Goal: Navigation & Orientation: Find specific page/section

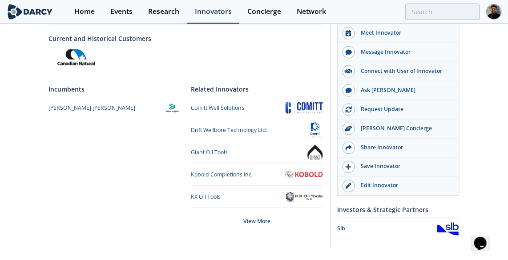
scroll to position [459, 0]
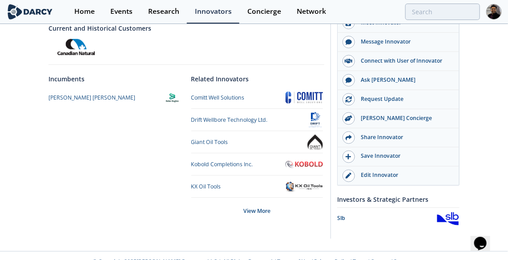
drag, startPoint x: 109, startPoint y: 181, endPoint x: 123, endPoint y: 173, distance: 16.3
click at [109, 181] on div "Incumbents [PERSON_NAME] [PERSON_NAME]" at bounding box center [119, 151] width 141 height 155
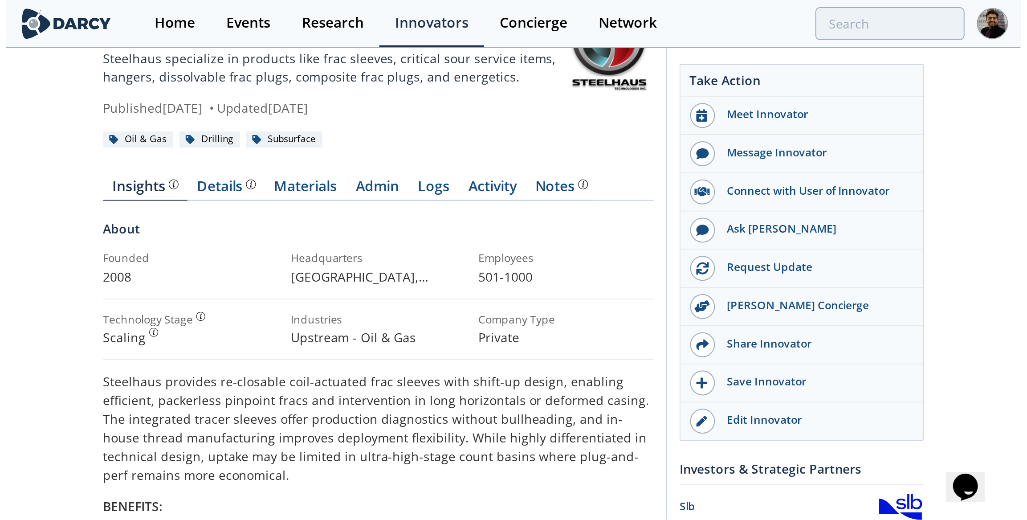
scroll to position [0, 0]
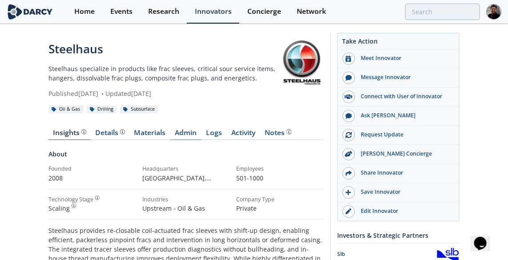
click at [185, 130] on link "Admin" at bounding box center [186, 135] width 31 height 11
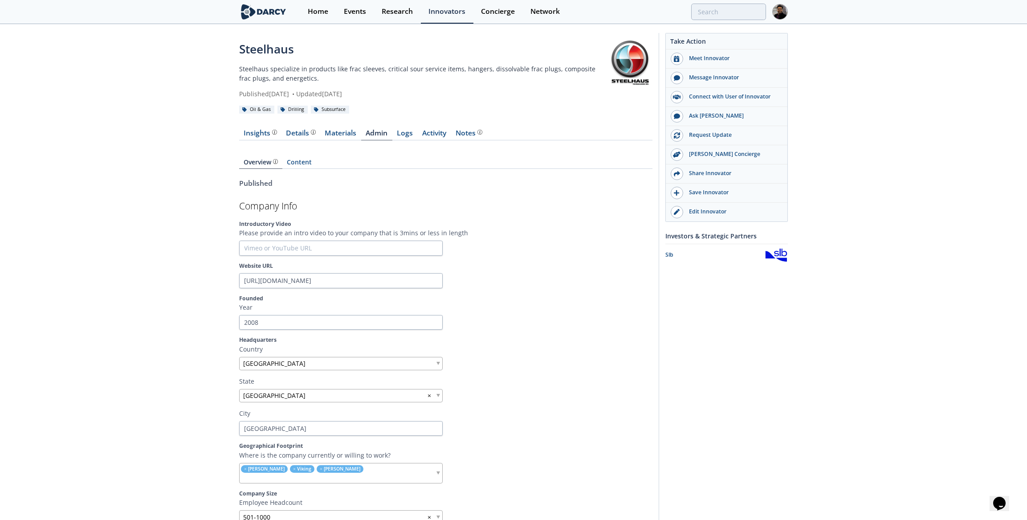
click at [335, 134] on link "Materials" at bounding box center [340, 135] width 41 height 11
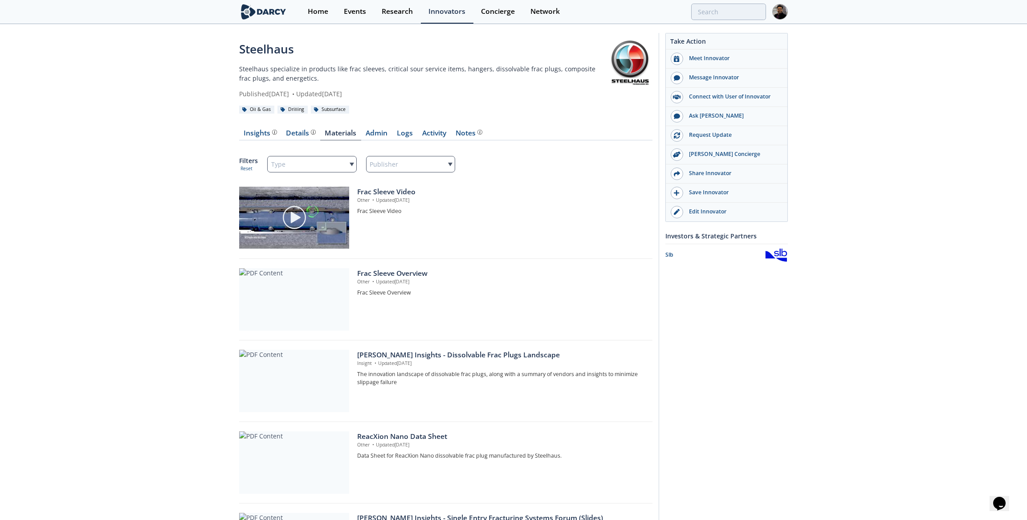
drag, startPoint x: 378, startPoint y: 131, endPoint x: 270, endPoint y: 1, distance: 169.1
click at [378, 131] on link "Admin" at bounding box center [376, 135] width 31 height 11
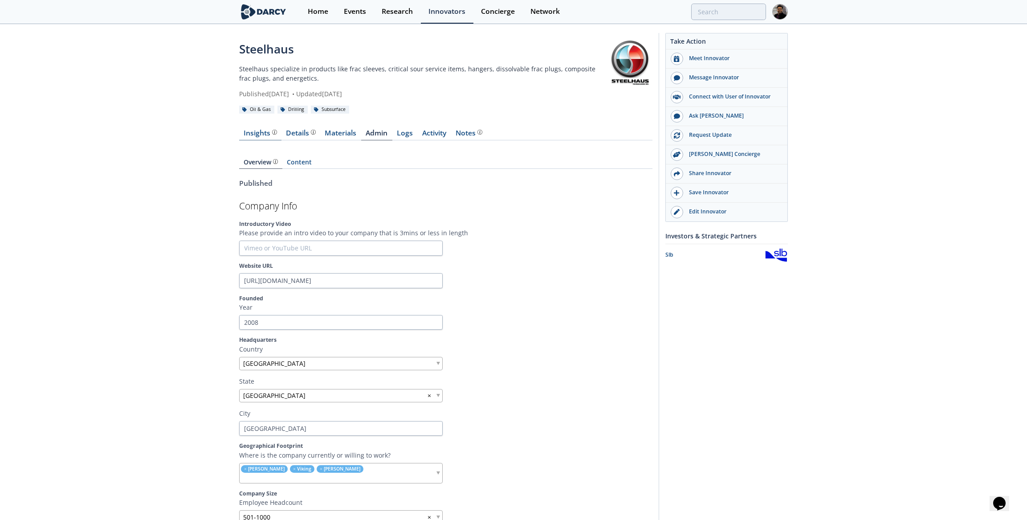
click at [264, 131] on div "Insights" at bounding box center [260, 133] width 33 height 7
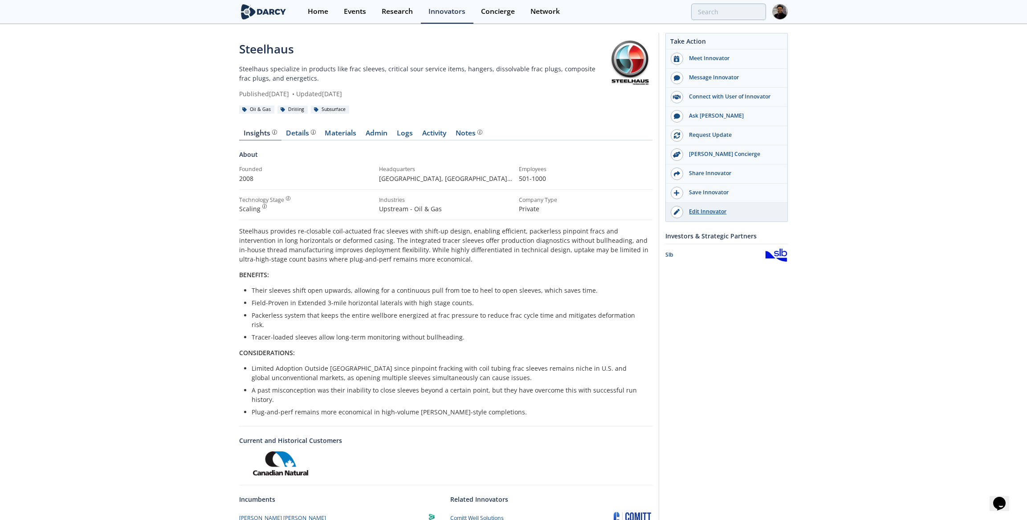
click at [514, 209] on div "Edit Innovator" at bounding box center [733, 211] width 100 height 8
click at [371, 137] on link "Admin" at bounding box center [376, 135] width 31 height 11
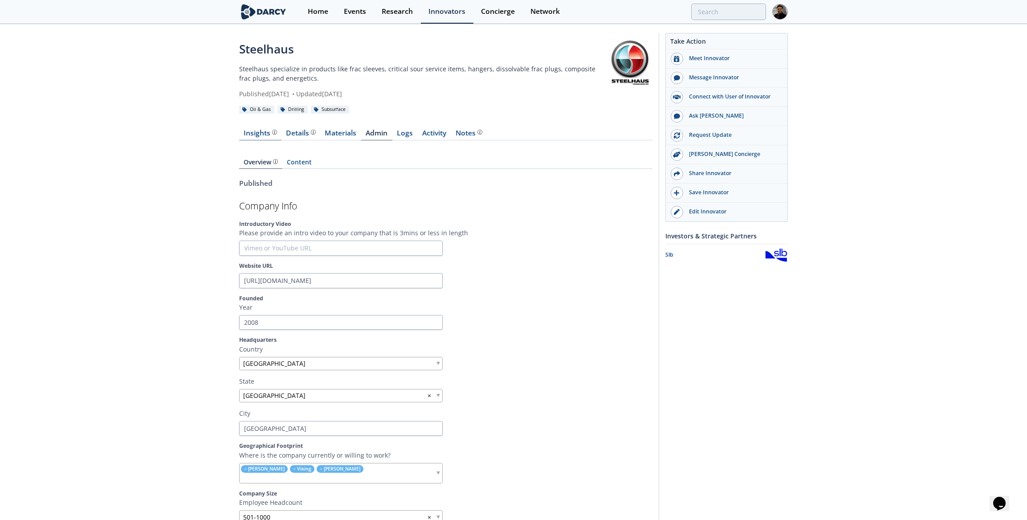
click at [261, 133] on div "Insights" at bounding box center [260, 133] width 33 height 7
